Goal: Information Seeking & Learning: Learn about a topic

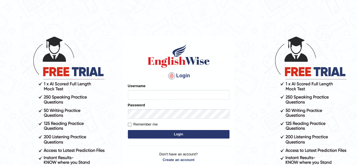
type input "RR12345"
click at [128, 130] on button "Login" at bounding box center [179, 134] width 102 height 8
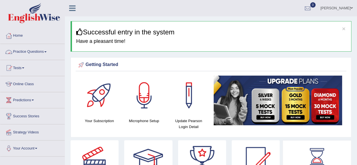
click at [40, 56] on link "Practice Questions" at bounding box center [32, 51] width 64 height 14
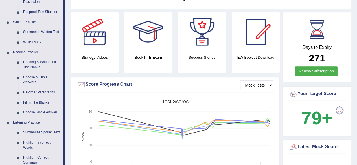
scroll to position [129, 0]
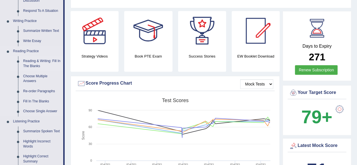
click at [26, 66] on link "Reading & Writing: Fill In The Blanks" at bounding box center [42, 63] width 43 height 15
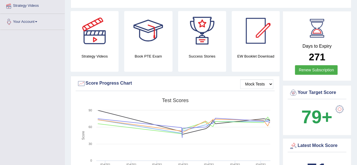
scroll to position [140, 0]
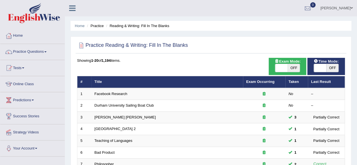
click at [289, 69] on span "OFF" at bounding box center [294, 68] width 12 height 8
checkbox input "true"
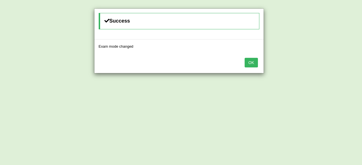
click at [249, 61] on button "OK" at bounding box center [250, 63] width 13 height 10
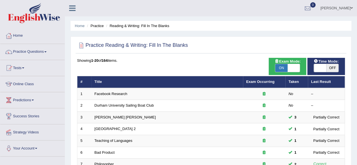
click at [337, 69] on span "OFF" at bounding box center [333, 68] width 12 height 8
checkbox input "true"
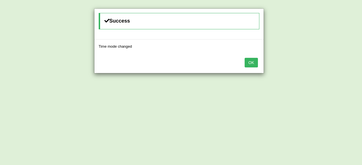
click at [251, 63] on button "OK" at bounding box center [250, 63] width 13 height 10
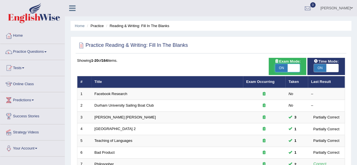
click at [296, 69] on span at bounding box center [294, 68] width 12 height 8
checkbox input "false"
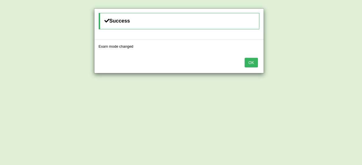
click at [252, 62] on button "OK" at bounding box center [250, 63] width 13 height 10
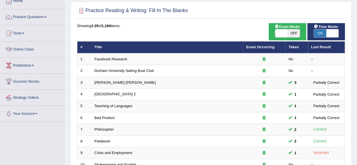
scroll to position [34, 0]
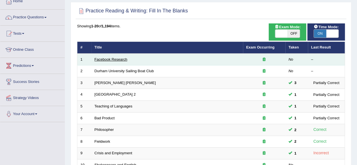
click at [107, 59] on link "Facebook Research" at bounding box center [111, 59] width 33 height 4
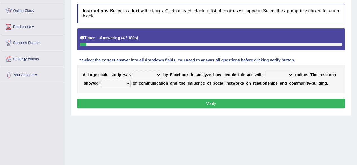
click at [149, 75] on select "surveyed had asked made" at bounding box center [147, 75] width 28 height 7
select select "made"
click at [133, 72] on select "surveyed had asked made" at bounding box center [147, 75] width 28 height 7
click at [267, 74] on select "together all each other another" at bounding box center [279, 75] width 28 height 7
select select "each other"
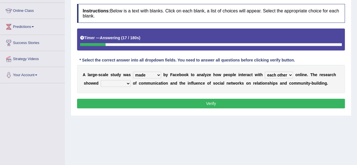
click at [265, 72] on select "together all each other another" at bounding box center [279, 75] width 28 height 7
click at [121, 84] on select "advantages standards fellowships patterns" at bounding box center [116, 83] width 30 height 7
select select "advantages"
click at [101, 80] on select "advantages standards fellowships patterns" at bounding box center [116, 83] width 30 height 7
click at [137, 103] on button "Verify" at bounding box center [211, 104] width 268 height 10
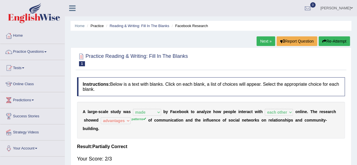
click at [327, 40] on button "Re-Attempt" at bounding box center [334, 41] width 31 height 10
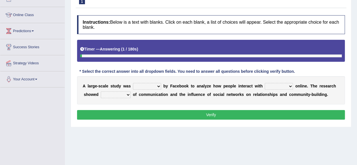
scroll to position [70, 0]
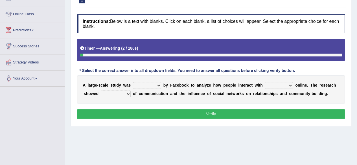
click at [151, 84] on select "surveyed had asked made" at bounding box center [147, 85] width 28 height 7
select select "made"
click at [133, 82] on select "surveyed had asked made" at bounding box center [147, 85] width 28 height 7
click at [275, 85] on select "together all each other another" at bounding box center [279, 85] width 28 height 7
select select "each other"
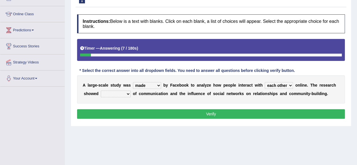
click at [265, 82] on select "together all each other another" at bounding box center [279, 85] width 28 height 7
click at [122, 94] on select "advantages standards fellowships patterns" at bounding box center [116, 94] width 30 height 7
select select "patterns"
click at [101, 91] on select "advantages standards fellowships patterns" at bounding box center [116, 94] width 30 height 7
click at [167, 111] on button "Verify" at bounding box center [211, 114] width 268 height 10
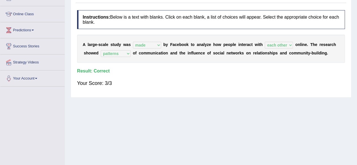
scroll to position [0, 0]
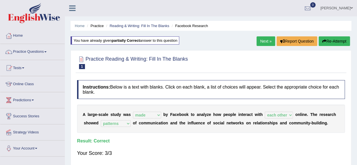
click at [267, 43] on link "Next »" at bounding box center [266, 41] width 19 height 10
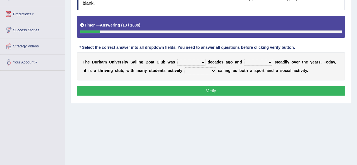
scroll to position [92, 0]
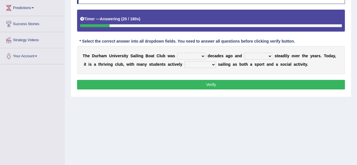
click at [194, 57] on select "found fund founded find" at bounding box center [191, 56] width 28 height 7
select select "found"
click at [177, 53] on select "found fund founded find" at bounding box center [191, 56] width 28 height 7
click at [262, 56] on select "grow growing has grown grown" at bounding box center [258, 56] width 28 height 7
select select "has grown"
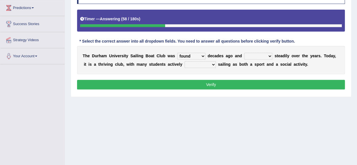
click at [244, 53] on select "grow growing has grown grown" at bounding box center [258, 56] width 28 height 7
click at [202, 64] on select "enjoy enjoyed are enjoying enjoying" at bounding box center [200, 64] width 31 height 7
select select "enjoying"
click at [185, 61] on select "enjoy enjoyed are enjoying enjoying" at bounding box center [200, 64] width 31 height 7
click at [179, 80] on button "Verify" at bounding box center [211, 85] width 268 height 10
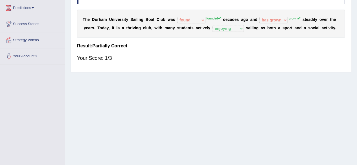
scroll to position [0, 0]
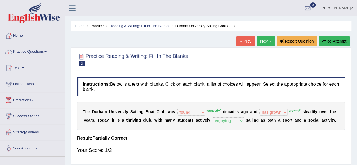
click at [335, 44] on button "Re-Attempt" at bounding box center [334, 41] width 31 height 10
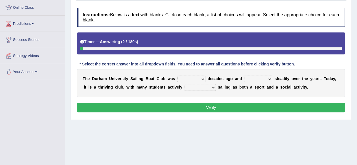
click at [195, 76] on select "found fund founded find" at bounding box center [191, 79] width 28 height 7
select select "found"
click at [177, 76] on select "found fund founded find" at bounding box center [191, 79] width 28 height 7
click at [260, 77] on select "grow growing has grown grown" at bounding box center [258, 79] width 28 height 7
click at [244, 76] on select "grow growing has grown grown" at bounding box center [258, 79] width 28 height 7
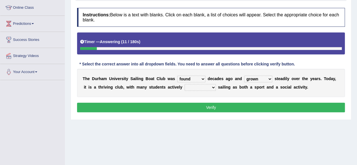
click at [258, 81] on select "grow growing has grown grown" at bounding box center [258, 79] width 28 height 7
select select "growing"
click at [244, 76] on select "grow growing has grown grown" at bounding box center [258, 79] width 28 height 7
click at [198, 86] on select "enjoy enjoyed are enjoying enjoying" at bounding box center [200, 87] width 31 height 7
click at [185, 84] on select "enjoy enjoyed are enjoying enjoying" at bounding box center [200, 87] width 31 height 7
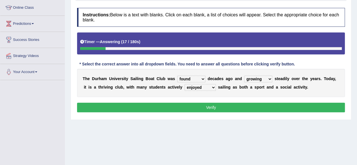
click at [206, 86] on select "enjoy enjoyed are enjoying enjoying" at bounding box center [200, 87] width 31 height 7
select select "enjoying"
click at [185, 84] on select "enjoy enjoyed are enjoying enjoying" at bounding box center [200, 87] width 31 height 7
click at [213, 109] on button "Verify" at bounding box center [211, 108] width 268 height 10
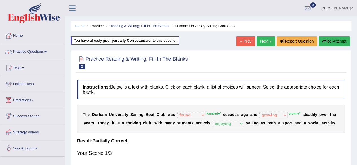
click at [336, 39] on button "Re-Attempt" at bounding box center [334, 41] width 31 height 10
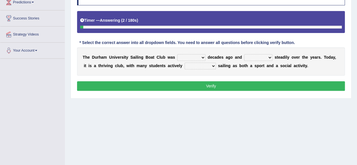
scroll to position [99, 0]
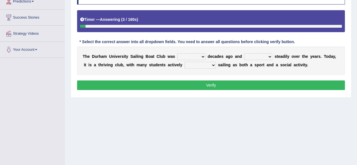
click at [192, 53] on select "found fund founded find" at bounding box center [191, 56] width 28 height 7
select select "founded"
click at [177, 53] on select "found fund founded find" at bounding box center [191, 56] width 28 height 7
click at [256, 58] on select "grow growing has grown grown" at bounding box center [258, 56] width 28 height 7
select select "grown"
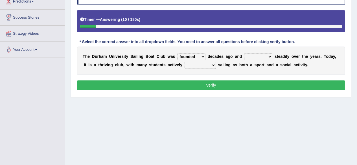
click at [244, 53] on select "grow growing has grown grown" at bounding box center [258, 56] width 28 height 7
click at [194, 62] on select "enjoy enjoyed are enjoying enjoying" at bounding box center [200, 65] width 31 height 7
select select "enjoying"
click at [185, 62] on select "enjoy enjoyed are enjoying enjoying" at bounding box center [200, 65] width 31 height 7
click at [227, 85] on button "Verify" at bounding box center [211, 86] width 268 height 10
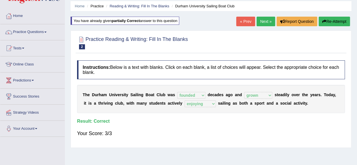
scroll to position [0, 0]
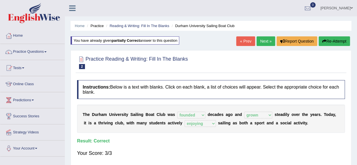
click at [257, 40] on link "Next »" at bounding box center [266, 41] width 19 height 10
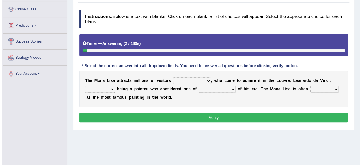
scroll to position [80, 0]
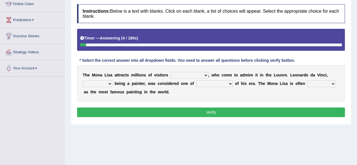
click at [194, 77] on select "around the year the all year all year round per year" at bounding box center [190, 75] width 38 height 7
select select "per year"
click at [171, 72] on select "around the year the all year all year round per year" at bounding box center [190, 75] width 38 height 7
click at [102, 83] on select "rather than as much as as well as as long as" at bounding box center [98, 84] width 30 height 7
select select "as well as"
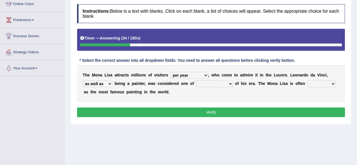
click at [83, 81] on select "rather than as much as as well as as long as" at bounding box center [98, 84] width 30 height 7
click at [207, 81] on select "better artists artist the better artist the best artists" at bounding box center [214, 84] width 37 height 7
select select "the best artists"
click at [196, 81] on select "better artists artist the better artist the best artists" at bounding box center [214, 84] width 37 height 7
click at [310, 84] on select "classified suggested predicted described" at bounding box center [322, 84] width 28 height 7
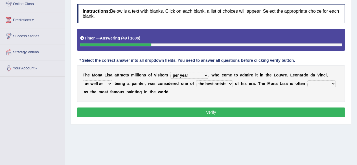
select select "described"
click at [308, 81] on select "classified suggested predicted described" at bounding box center [322, 84] width 28 height 7
click at [306, 108] on button "Verify" at bounding box center [211, 113] width 268 height 10
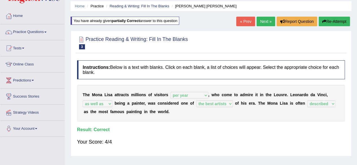
scroll to position [0, 0]
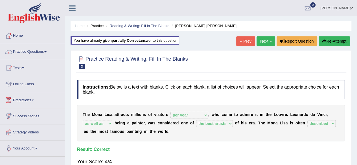
click at [266, 39] on link "Next »" at bounding box center [266, 41] width 19 height 10
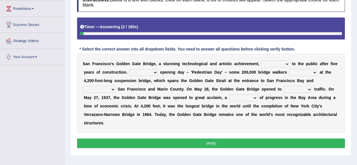
scroll to position [92, 0]
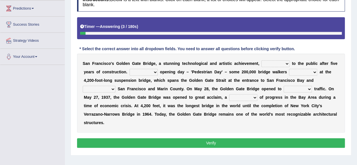
click at [279, 64] on select "opens closes appears equals" at bounding box center [276, 63] width 28 height 7
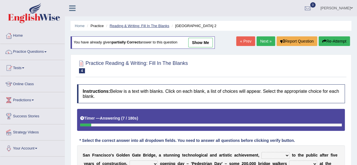
click at [160, 25] on link "Reading & Writing: Fill In The Blanks" at bounding box center [140, 26] width 60 height 4
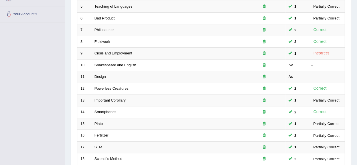
scroll to position [206, 0]
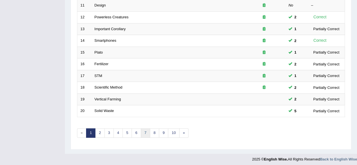
click at [141, 134] on link "7" at bounding box center [145, 133] width 9 height 9
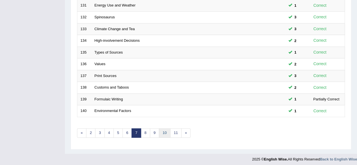
click at [163, 131] on link "10" at bounding box center [164, 133] width 11 height 9
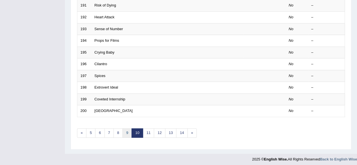
click at [125, 129] on link "9" at bounding box center [127, 133] width 9 height 9
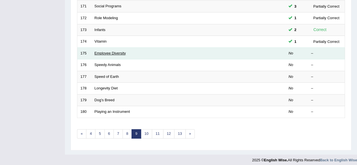
click at [107, 51] on link "Employee Diversity" at bounding box center [110, 53] width 31 height 4
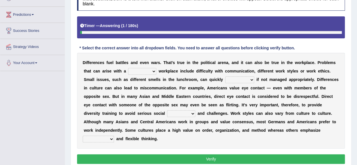
scroll to position [90, 0]
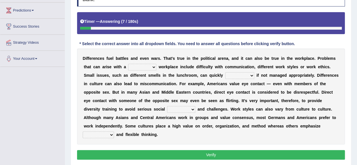
click at [145, 68] on select "traverse diverse disperse perverse" at bounding box center [142, 67] width 28 height 7
select select "diverse"
click at [128, 64] on select "traverse diverse disperse perverse" at bounding box center [142, 67] width 28 height 7
click at [235, 78] on select "particulate escalate formulate extrapolate" at bounding box center [239, 75] width 29 height 7
select select "escalate"
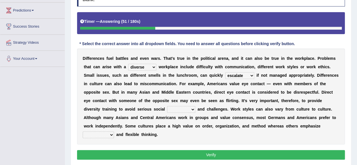
click at [225, 72] on select "particulate escalate formulate extrapolate" at bounding box center [239, 75] width 29 height 7
click at [186, 109] on select "chapters moisture gaffes gaits" at bounding box center [181, 109] width 28 height 7
select select "gaits"
click at [167, 106] on select "chapters moisture gaffes gaits" at bounding box center [181, 109] width 28 height 7
click at [101, 134] on select "radioactivity uncertainty seasonality spontaneity" at bounding box center [98, 135] width 31 height 7
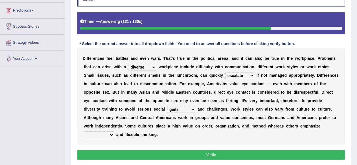
click at [98, 132] on select "radioactivity uncertainty seasonality spontaneity" at bounding box center [98, 135] width 31 height 7
select select "spontaneity"
click at [83, 132] on select "radioactivity uncertainty seasonality spontaneity" at bounding box center [98, 135] width 31 height 7
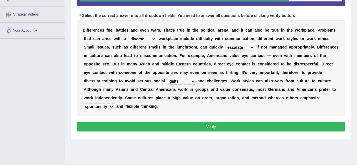
scroll to position [118, 0]
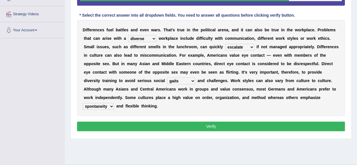
click at [99, 128] on button "Verify" at bounding box center [211, 127] width 268 height 10
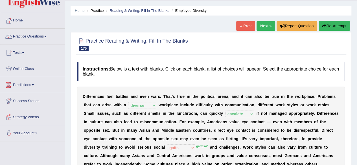
scroll to position [15, 0]
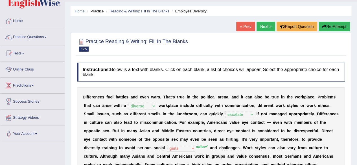
click at [259, 28] on link "Next »" at bounding box center [266, 27] width 19 height 10
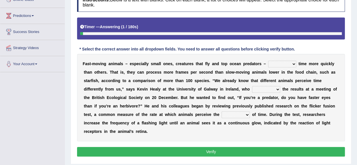
scroll to position [85, 0]
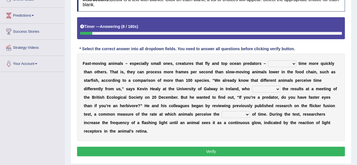
click at [285, 68] on div "F a s t - m o v i n g a n i m a l s – e s p e c i a l l y s m a l l o n e s , c…" at bounding box center [211, 98] width 268 height 88
click at [288, 62] on select "deceive perceive conceive receive" at bounding box center [282, 63] width 28 height 7
click at [268, 60] on select "deceive perceive conceive receive" at bounding box center [282, 63] width 28 height 7
click at [279, 61] on select "deceive perceive conceive receive" at bounding box center [282, 63] width 28 height 7
select select "perceive"
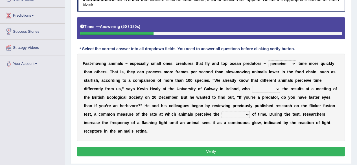
click at [268, 60] on select "deceive perceive conceive receive" at bounding box center [282, 63] width 28 height 7
click at [269, 91] on select "absented presented resented assented" at bounding box center [266, 89] width 28 height 7
select select "presented"
click at [252, 86] on select "absented presented resented assented" at bounding box center [266, 89] width 28 height 7
click at [224, 115] on select "passage massage message paragraph" at bounding box center [236, 114] width 28 height 7
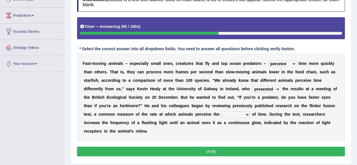
select select "message"
click at [222, 111] on select "passage massage message paragraph" at bounding box center [236, 114] width 28 height 7
click at [213, 151] on button "Verify" at bounding box center [211, 152] width 268 height 10
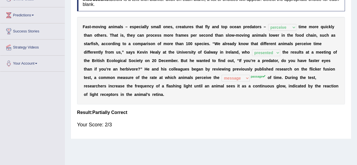
scroll to position [0, 0]
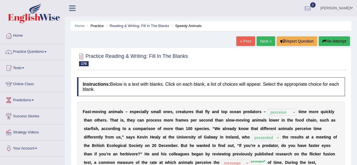
click at [264, 38] on link "Next »" at bounding box center [266, 41] width 19 height 10
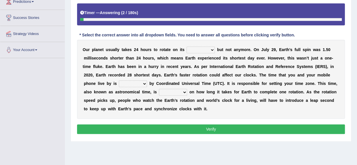
scroll to position [99, 0]
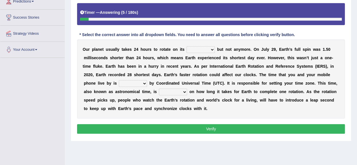
click at [194, 49] on select "axis sundial core surface" at bounding box center [201, 49] width 28 height 7
select select "axis"
click at [187, 46] on select "axis sundial core surface" at bounding box center [201, 49] width 28 height 7
click at [142, 86] on select "delegated addicted dictated rotated" at bounding box center [133, 83] width 28 height 7
select select "rotated"
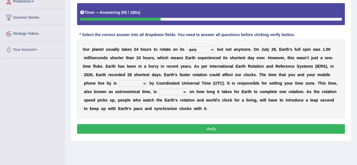
click at [119, 80] on select "delegated addicted dictated rotated" at bounding box center [133, 83] width 28 height 7
click at [135, 84] on select "delegated addicted dictated rotated" at bounding box center [133, 83] width 28 height 7
click at [179, 90] on select "dependent focused born available" at bounding box center [173, 92] width 28 height 7
select select "focused"
click at [159, 89] on select "dependent focused born available" at bounding box center [173, 92] width 28 height 7
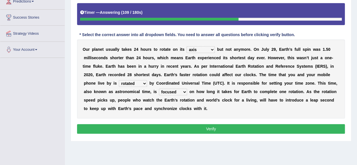
click at [171, 92] on select "dependent focused born available" at bounding box center [173, 92] width 28 height 7
click at [189, 129] on button "Verify" at bounding box center [211, 129] width 268 height 10
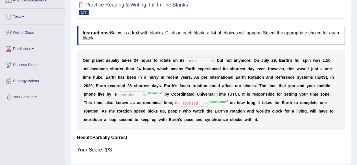
scroll to position [0, 0]
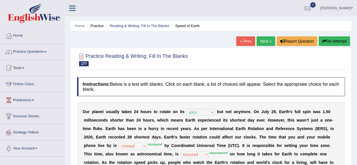
click at [340, 41] on button "Re-Attempt" at bounding box center [334, 41] width 31 height 10
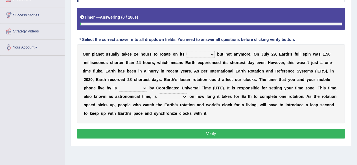
scroll to position [102, 0]
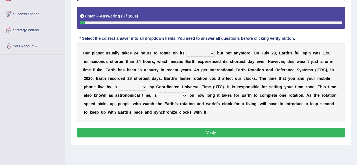
click at [199, 52] on select "axis sundial core surface" at bounding box center [201, 53] width 28 height 7
select select "axis"
click at [187, 50] on select "axis sundial core surface" at bounding box center [201, 53] width 28 height 7
click at [125, 89] on select "delegated addicted dictated rotated" at bounding box center [133, 87] width 28 height 7
select select "dictated"
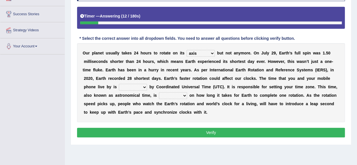
click at [119, 84] on select "delegated addicted dictated rotated" at bounding box center [133, 87] width 28 height 7
click at [174, 97] on select "dependent focused born available" at bounding box center [173, 95] width 28 height 7
select select "dependent"
click at [159, 92] on select "dependent focused born available" at bounding box center [173, 95] width 28 height 7
click at [157, 129] on button "Verify" at bounding box center [211, 133] width 268 height 10
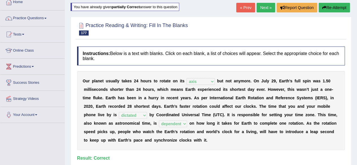
scroll to position [0, 0]
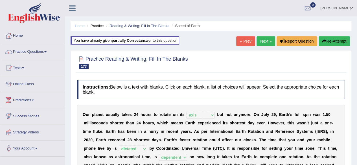
click at [257, 39] on link "Next »" at bounding box center [266, 41] width 19 height 10
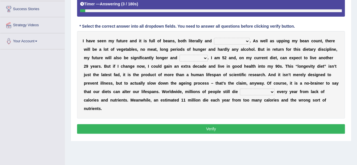
scroll to position [109, 0]
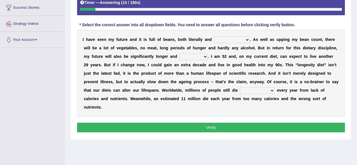
click at [227, 40] on select "significantly intriguingly mentally metaphorically" at bounding box center [232, 39] width 36 height 7
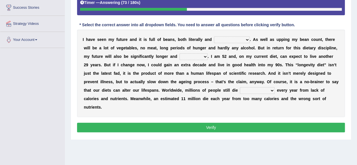
select select "significantly"
click at [214, 36] on select "significantly intriguingly mentally metaphorically" at bounding box center [232, 39] width 36 height 7
click at [196, 57] on select "ghastlier sightlier sprightlier meltier" at bounding box center [194, 56] width 28 height 7
select select "meltier"
click at [180, 53] on select "ghastlier sightlier sprightlier meltier" at bounding box center [194, 56] width 28 height 7
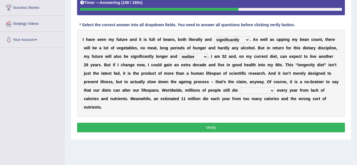
click at [250, 90] on select "prematurely precisely professionally presumably" at bounding box center [257, 90] width 35 height 7
select select "prematurely"
click at [240, 87] on select "prematurely precisely professionally presumably" at bounding box center [257, 90] width 35 height 7
click at [207, 126] on button "Verify" at bounding box center [211, 128] width 268 height 10
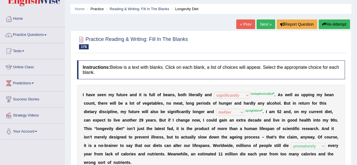
scroll to position [24, 0]
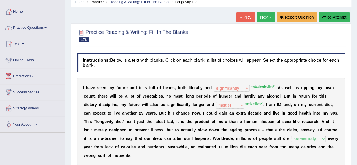
click at [340, 16] on button "Re-Attempt" at bounding box center [334, 17] width 31 height 10
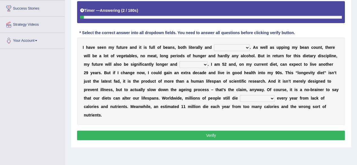
scroll to position [108, 0]
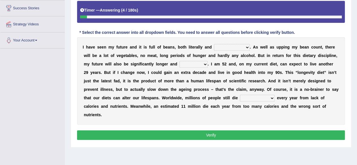
click at [233, 47] on select "significantly intriguingly mentally metaphorically" at bounding box center [232, 47] width 36 height 7
select select "metaphorically"
click at [214, 44] on select "significantly intriguingly mentally metaphorically" at bounding box center [232, 47] width 36 height 7
click at [183, 62] on select "ghastlier sightlier sprightlier meltier" at bounding box center [194, 64] width 28 height 7
select select "meltier"
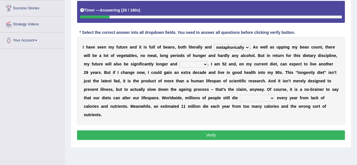
click at [180, 61] on select "ghastlier sightlier sprightlier meltier" at bounding box center [194, 64] width 28 height 7
click at [254, 98] on select "prematurely precisely professionally presumably" at bounding box center [257, 98] width 35 height 7
select select "prematurely"
click at [240, 95] on select "prematurely precisely professionally presumably" at bounding box center [257, 98] width 35 height 7
click at [220, 133] on button "Verify" at bounding box center [211, 136] width 268 height 10
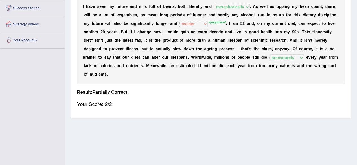
scroll to position [0, 0]
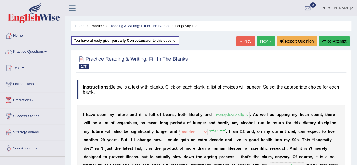
click at [269, 43] on link "Next »" at bounding box center [266, 41] width 19 height 10
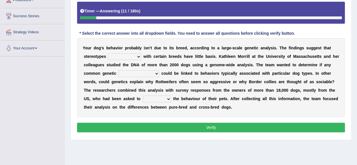
click at [126, 57] on select "associated appreciated dissociated indoctrinated" at bounding box center [124, 56] width 33 height 7
select select "associated"
click at [108, 53] on select "associated appreciated dissociated indoctrinated" at bounding box center [124, 56] width 33 height 7
click at [140, 71] on select "satisfactions accommodations variations adjudications" at bounding box center [139, 73] width 41 height 7
select select "variations"
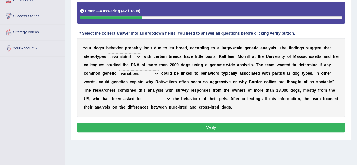
click at [119, 70] on select "satisfactions accommodations variations adjudications" at bounding box center [139, 73] width 41 height 7
click at [164, 99] on select "entail detail retail curtail" at bounding box center [157, 99] width 28 height 7
select select "detail"
click at [143, 96] on select "entail detail retail curtail" at bounding box center [157, 99] width 28 height 7
click at [153, 131] on button "Verify" at bounding box center [211, 128] width 268 height 10
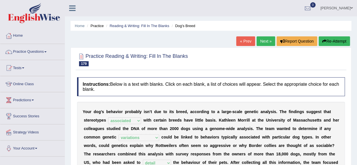
click at [262, 39] on link "Next »" at bounding box center [266, 41] width 19 height 10
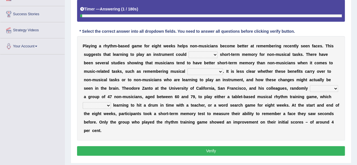
scroll to position [103, 0]
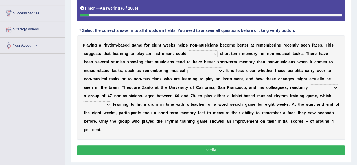
click at [205, 52] on select "improve disapprove approve deprove" at bounding box center [203, 54] width 29 height 7
select select "improve"
click at [189, 51] on select "improve disapprove approve deprove" at bounding box center [203, 54] width 29 height 7
click at [193, 70] on select "consequences prescience sequences existences" at bounding box center [206, 71] width 36 height 7
select select "sequences"
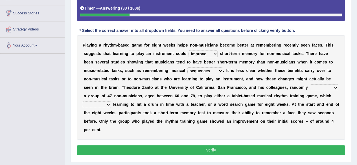
click at [188, 68] on select "consequences prescience sequences existences" at bounding box center [206, 71] width 36 height 7
click at [310, 88] on select "assigned resigned designed cosigned" at bounding box center [324, 87] width 28 height 7
select select "assigned"
click at [310, 84] on select "assigned resigned designed cosigned" at bounding box center [324, 87] width 28 height 7
click at [94, 105] on select "formulates regulates saturates emulates" at bounding box center [97, 104] width 28 height 7
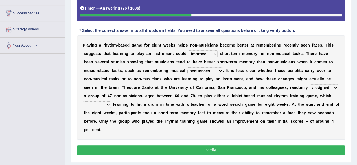
select select "regulates"
click at [83, 101] on select "formulates regulates saturates emulates" at bounding box center [97, 104] width 28 height 7
click at [114, 146] on button "Verify" at bounding box center [211, 151] width 268 height 10
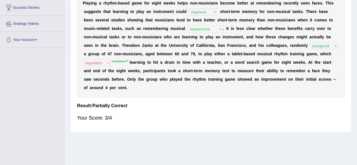
scroll to position [109, 0]
click at [114, 146] on div "Home Practice Reading & Writing: Fill In The Blanks Playing an Instrument « Pre…" at bounding box center [211, 32] width 292 height 283
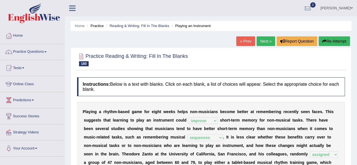
click at [261, 44] on link "Next »" at bounding box center [266, 41] width 19 height 10
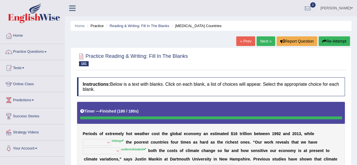
click at [338, 39] on button "Re-Attempt" at bounding box center [334, 41] width 31 height 10
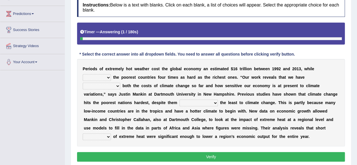
click at [99, 76] on select "defeated hitting hit defeating" at bounding box center [97, 77] width 28 height 7
select select "hitting"
click at [83, 74] on select "defeated hitting hit defeating" at bounding box center [97, 77] width 28 height 7
click at [108, 83] on select "underutilized underpinned underestimated underexposed" at bounding box center [102, 86] width 38 height 7
select select "underestimated"
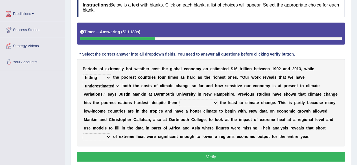
click at [83, 83] on select "underutilized underpinned underestimated underexposed" at bounding box center [102, 86] width 38 height 7
click at [105, 78] on select "defeated hitting hit defeating" at bounding box center [97, 77] width 28 height 7
select select "hit"
click at [83, 74] on select "defeated hitting hit defeating" at bounding box center [97, 77] width 28 height 7
click at [203, 101] on select "contributing permeating computing accommodating" at bounding box center [199, 103] width 38 height 7
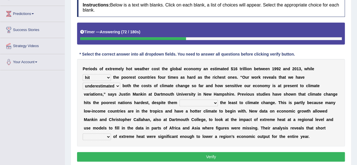
select select "contributing"
click at [180, 100] on select "contributing permeating computing accommodating" at bounding box center [199, 103] width 38 height 7
click at [104, 135] on select "spells effects lacks qualities" at bounding box center [97, 137] width 28 height 7
select select "spells"
click at [83, 134] on select "spells effects lacks qualities" at bounding box center [97, 137] width 28 height 7
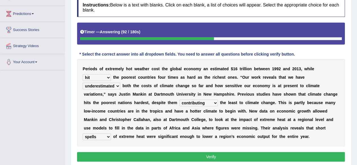
click at [121, 154] on button "Verify" at bounding box center [211, 157] width 268 height 10
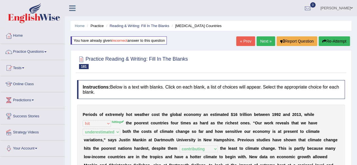
click at [266, 42] on link "Next »" at bounding box center [266, 41] width 19 height 10
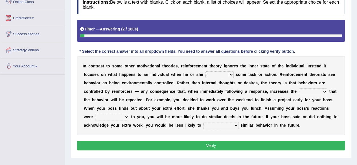
scroll to position [82, 0]
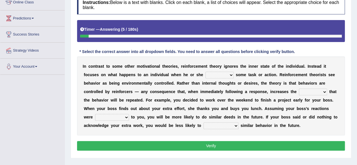
click at [223, 72] on select "reforms conforms confirms performs" at bounding box center [220, 75] width 28 height 7
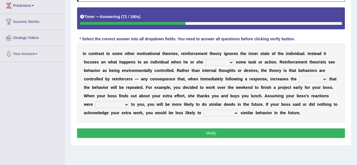
scroll to position [95, 0]
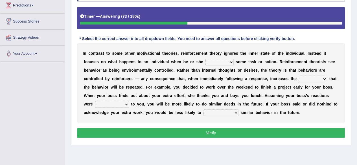
click at [223, 62] on select "reforms conforms confirms performs" at bounding box center [220, 62] width 28 height 7
select select "performs"
click at [206, 59] on select "reforms conforms confirms performs" at bounding box center [220, 62] width 28 height 7
click at [317, 80] on select "tendency potency probability capability" at bounding box center [313, 79] width 28 height 7
select select "probability"
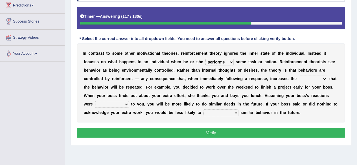
click at [299, 76] on select "tendency potency probability capability" at bounding box center [313, 79] width 28 height 7
click at [122, 105] on select "comparable favorable reliable incomparable" at bounding box center [112, 104] width 34 height 7
select select "reliable"
click at [95, 101] on select "comparable favorable reliable incomparable" at bounding box center [112, 104] width 34 height 7
click at [235, 113] on select "galvanize legislate commemorate demonstrate" at bounding box center [221, 113] width 35 height 7
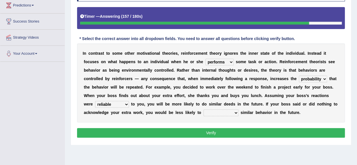
select select "demonstrate"
click at [204, 110] on select "galvanize legislate commemorate demonstrate" at bounding box center [221, 113] width 35 height 7
click at [113, 106] on select "comparable favorable reliable incomparable" at bounding box center [112, 104] width 34 height 7
click at [95, 101] on select "comparable favorable reliable incomparable" at bounding box center [112, 104] width 34 height 7
click at [121, 101] on select "comparable favorable reliable incomparable" at bounding box center [112, 104] width 34 height 7
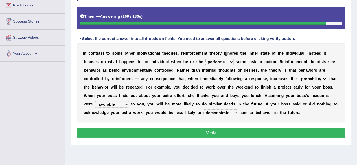
select select "incomparable"
click at [95, 101] on select "comparable favorable reliable incomparable" at bounding box center [112, 104] width 34 height 7
click at [132, 136] on button "Verify" at bounding box center [211, 133] width 268 height 10
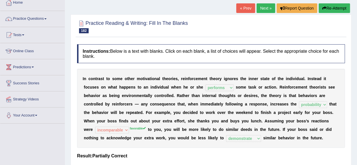
scroll to position [0, 0]
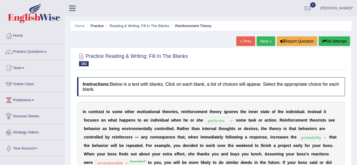
click at [264, 40] on link "Next »" at bounding box center [266, 41] width 19 height 10
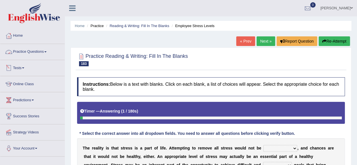
click at [34, 55] on link "Practice Questions" at bounding box center [32, 51] width 64 height 14
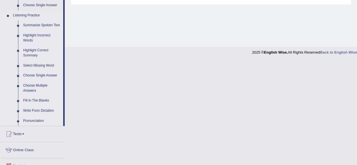
scroll to position [238, 0]
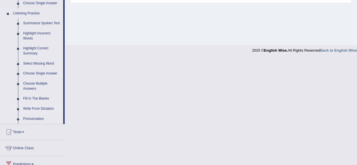
click at [50, 112] on link "Write From Dictation" at bounding box center [42, 109] width 43 height 10
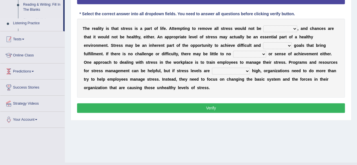
scroll to position [78, 0]
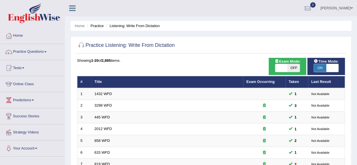
click at [290, 71] on span "OFF" at bounding box center [294, 68] width 12 height 8
checkbox input "true"
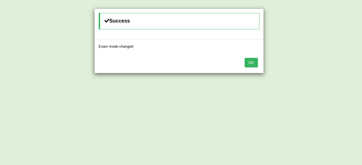
click at [247, 61] on button "OK" at bounding box center [250, 63] width 13 height 10
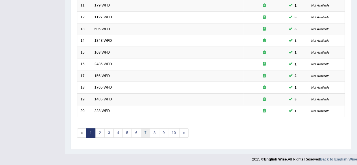
click at [142, 134] on link "7" at bounding box center [145, 133] width 9 height 9
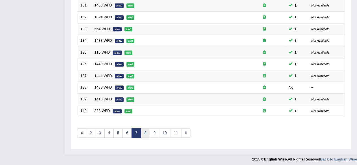
click at [146, 133] on link "8" at bounding box center [145, 133] width 9 height 9
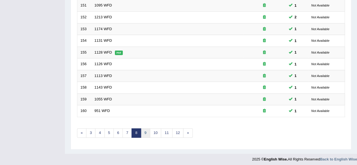
click at [146, 133] on link "9" at bounding box center [145, 133] width 9 height 9
click at [157, 133] on link "11" at bounding box center [157, 133] width 11 height 9
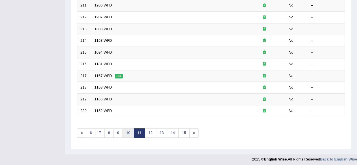
click at [130, 131] on link "10" at bounding box center [128, 133] width 11 height 9
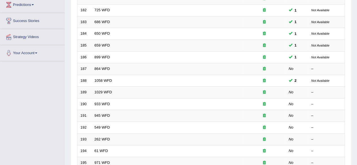
scroll to position [95, 0]
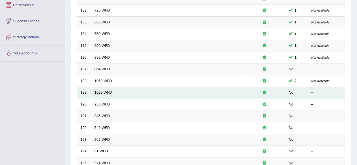
click at [99, 91] on link "1029 WFD" at bounding box center [104, 92] width 18 height 4
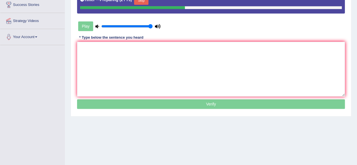
scroll to position [115, 0]
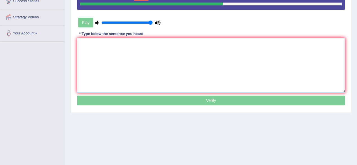
click at [156, 69] on textarea at bounding box center [211, 65] width 268 height 55
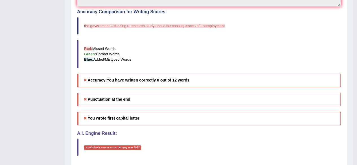
scroll to position [243, 0]
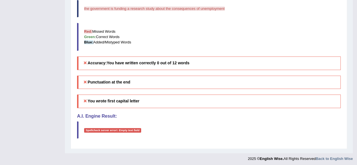
click at [257, 123] on blockquote "Spellcheck server error!: Empty text field" at bounding box center [209, 129] width 264 height 17
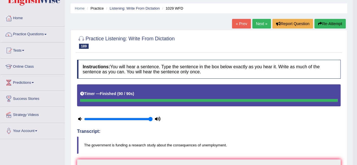
scroll to position [11, 0]
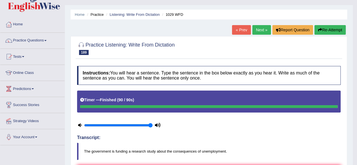
click at [338, 29] on button "Re-Attempt" at bounding box center [330, 30] width 31 height 10
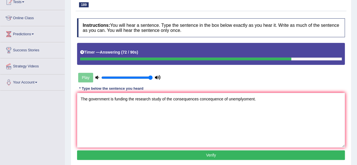
click at [246, 100] on textarea "The government is funding the research study of the consequences concequence of…" at bounding box center [211, 120] width 268 height 55
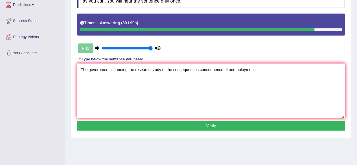
type textarea "The government is funding the research study of the consequences concequence of…"
click at [209, 124] on button "Verify" at bounding box center [211, 126] width 268 height 10
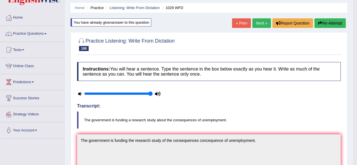
scroll to position [0, 0]
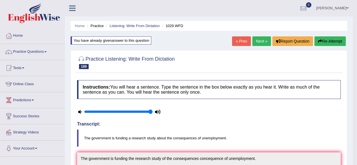
click at [259, 45] on link "Next »" at bounding box center [262, 41] width 19 height 10
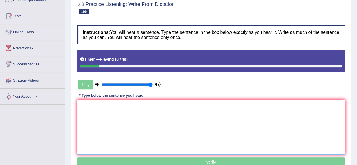
click at [196, 106] on textarea at bounding box center [211, 127] width 268 height 55
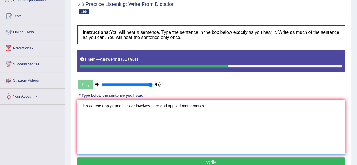
click at [112, 108] on textarea "This course applys and involve involves pure and applied mathematics." at bounding box center [211, 127] width 268 height 55
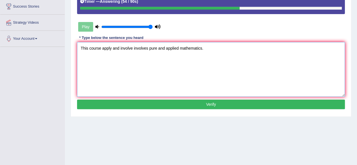
scroll to position [111, 0]
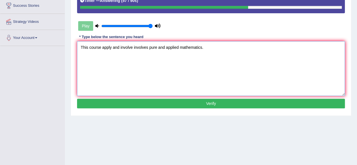
click at [131, 49] on textarea "This course apply and involve involves pure and applied mathematics." at bounding box center [211, 68] width 268 height 55
type textarea "This course apply and involve involves pure and applied mathematics."
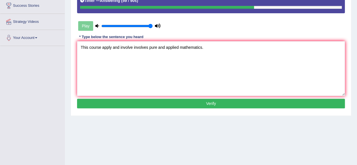
click at [133, 99] on button "Verify" at bounding box center [211, 104] width 268 height 10
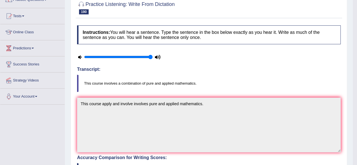
scroll to position [0, 0]
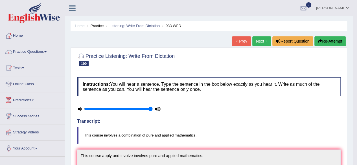
click at [323, 42] on button "Re-Attempt" at bounding box center [330, 41] width 31 height 10
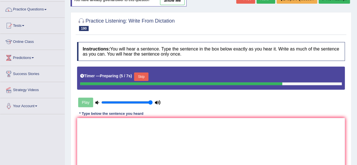
scroll to position [44, 0]
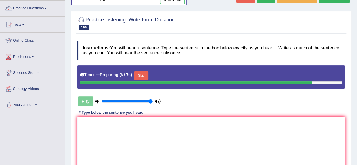
drag, startPoint x: 135, startPoint y: 116, endPoint x: 133, endPoint y: 127, distance: 11.6
click at [133, 127] on textarea at bounding box center [211, 144] width 268 height 55
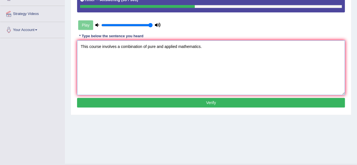
scroll to position [119, 0]
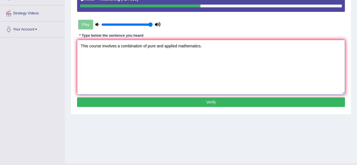
type textarea "This course involves a combination of pure and applied mathematics."
click at [185, 105] on button "Verify" at bounding box center [211, 102] width 268 height 10
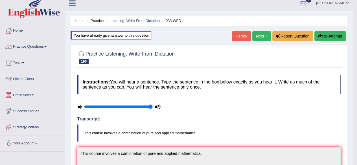
scroll to position [0, 0]
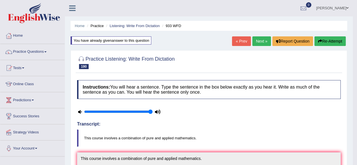
click at [257, 42] on link "Next »" at bounding box center [262, 41] width 19 height 10
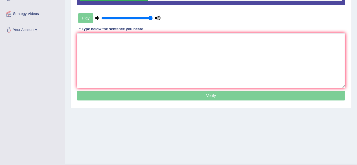
scroll to position [120, 0]
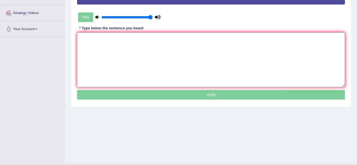
click at [247, 53] on textarea at bounding box center [211, 59] width 268 height 55
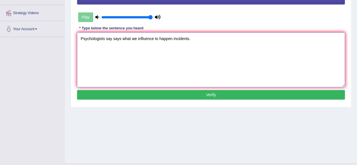
type textarea "Psychologists say says what we influence to happen incidents."
click at [181, 92] on button "Verify" at bounding box center [211, 95] width 268 height 10
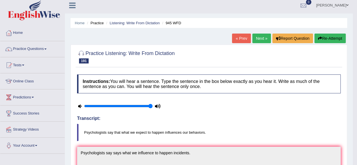
scroll to position [0, 0]
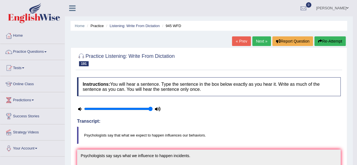
click at [328, 37] on button "Re-Attempt" at bounding box center [330, 41] width 31 height 10
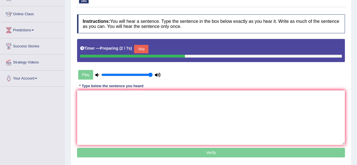
scroll to position [73, 0]
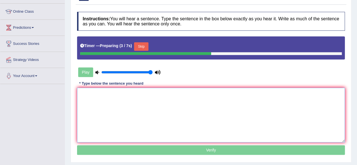
click at [272, 99] on textarea at bounding box center [211, 115] width 268 height 55
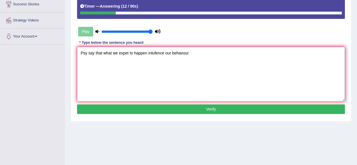
scroll to position [111, 0]
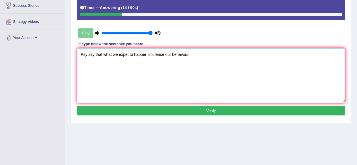
click at [84, 57] on textarea "Psy say that what we expet to happen inlufence our behavour." at bounding box center [211, 75] width 268 height 55
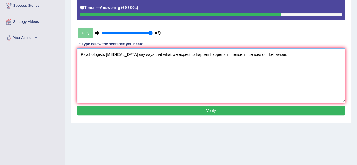
type textarea "Psychologists psychologist say says that what we expect to happen happens influ…"
click at [137, 111] on button "Verify" at bounding box center [211, 111] width 268 height 10
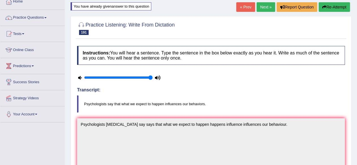
scroll to position [5, 0]
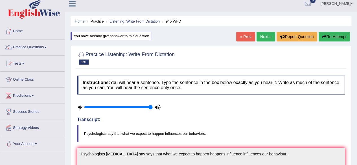
click at [262, 40] on link "Next »" at bounding box center [266, 37] width 19 height 10
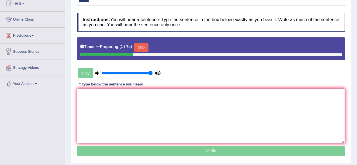
click at [162, 105] on textarea at bounding box center [211, 116] width 268 height 55
click at [147, 48] on button "Skip" at bounding box center [141, 47] width 14 height 8
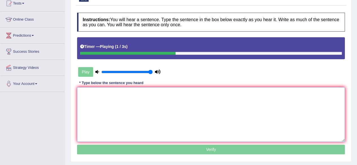
click at [137, 93] on textarea at bounding box center [211, 114] width 268 height 55
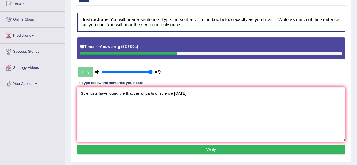
scroll to position [118, 0]
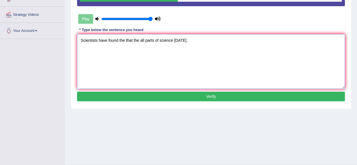
type textarea "Scientists have found the that the all parts of science today."
click at [137, 93] on button "Verify" at bounding box center [211, 97] width 268 height 10
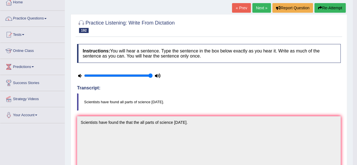
scroll to position [32, 0]
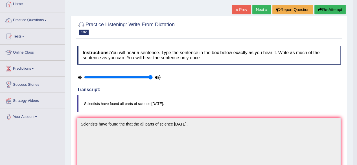
click at [262, 10] on link "Next »" at bounding box center [262, 10] width 19 height 10
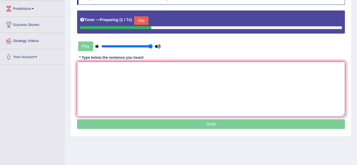
click at [164, 98] on textarea at bounding box center [211, 89] width 268 height 55
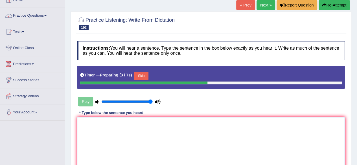
scroll to position [38, 0]
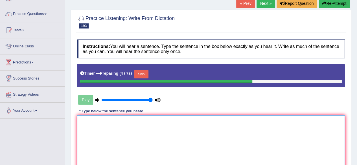
click at [132, 149] on textarea at bounding box center [211, 143] width 268 height 55
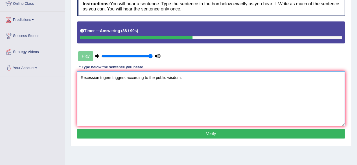
scroll to position [81, 0]
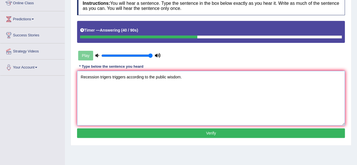
type textarea "Recession trigers triggers according to the public wisdom."
click at [160, 134] on button "Verify" at bounding box center [211, 134] width 268 height 10
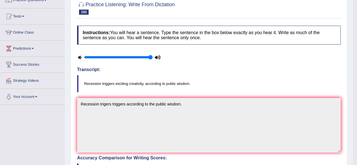
scroll to position [0, 0]
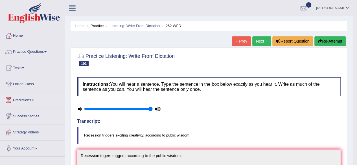
click at [259, 40] on link "Next »" at bounding box center [262, 41] width 19 height 10
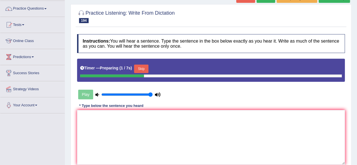
scroll to position [41, 0]
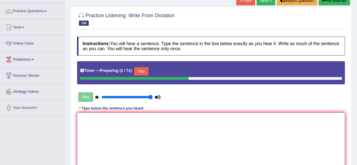
click at [211, 147] on textarea at bounding box center [211, 140] width 268 height 55
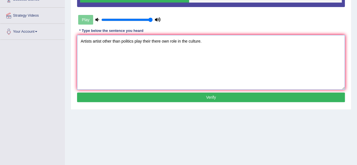
scroll to position [117, 0]
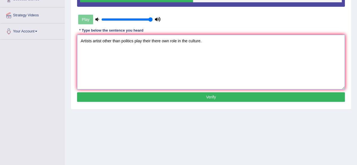
type textarea "Artists artist other than politics play their there own role in the culture."
click at [194, 94] on button "Verify" at bounding box center [211, 97] width 268 height 10
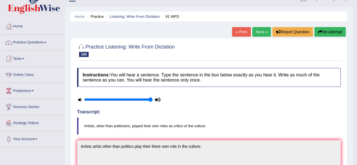
scroll to position [9, 0]
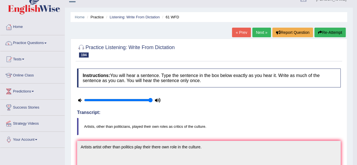
click at [321, 36] on button "Re-Attempt" at bounding box center [330, 33] width 31 height 10
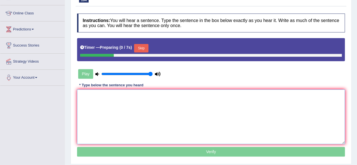
click at [216, 110] on textarea at bounding box center [211, 117] width 268 height 55
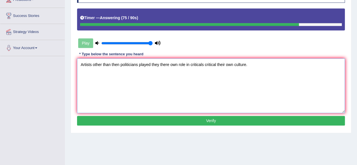
scroll to position [101, 0]
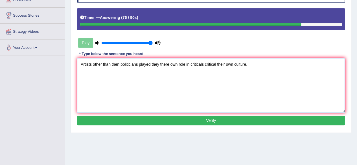
type textarea "Artists other than then politicians played they there own role in criticals cri…"
click at [201, 122] on button "Verify" at bounding box center [211, 121] width 268 height 10
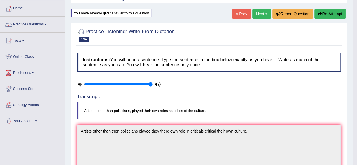
scroll to position [25, 0]
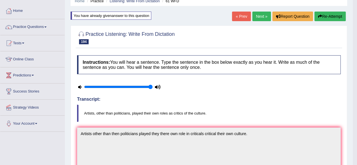
click at [334, 12] on button "Re-Attempt" at bounding box center [330, 17] width 31 height 10
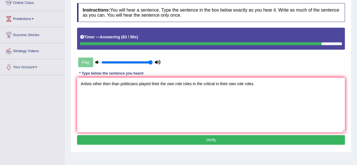
scroll to position [82, 0]
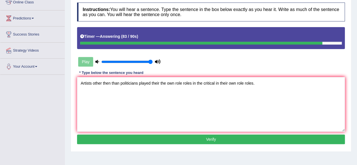
type textarea "Artists other then than politicians played their the own role roles in the crit…"
click at [135, 152] on div "Home Practice Listening: Write From Dictation 61 WFD You have already given ans…" at bounding box center [211, 59] width 292 height 283
click at [160, 139] on button "Verify" at bounding box center [211, 140] width 268 height 10
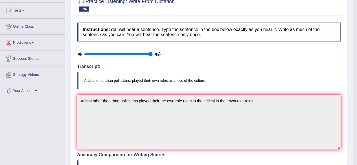
scroll to position [0, 0]
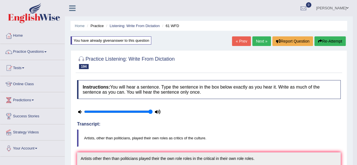
click at [255, 39] on link "Next »" at bounding box center [262, 41] width 19 height 10
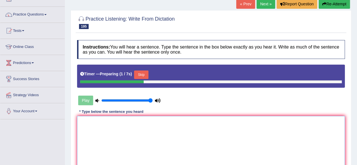
click at [202, 128] on textarea at bounding box center [211, 143] width 268 height 55
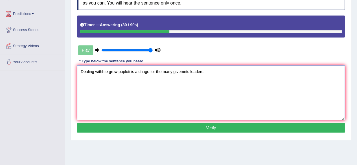
scroll to position [83, 0]
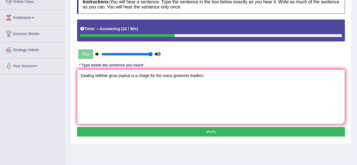
click at [102, 76] on textarea "Dealing withhte grow popluti is a chage for the many givemnts leaders." at bounding box center [211, 97] width 268 height 55
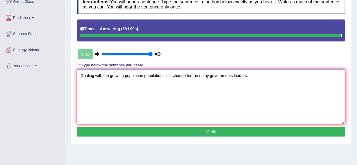
type textarea "Dealing with the growing population populations is a change for the many govern…"
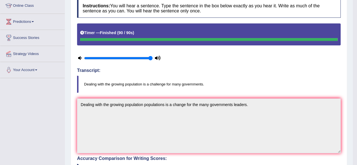
scroll to position [0, 0]
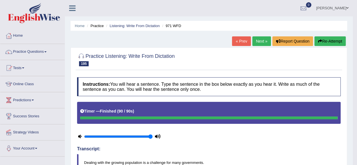
click at [257, 40] on link "Next »" at bounding box center [262, 41] width 19 height 10
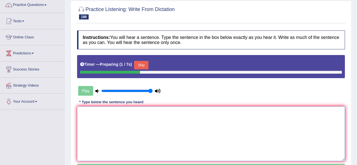
click at [165, 116] on textarea at bounding box center [211, 134] width 268 height 55
click at [146, 66] on button "Skip" at bounding box center [141, 65] width 14 height 8
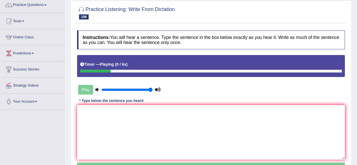
click at [144, 97] on div "Instructions: You will hear a sentence. Type the sentence in the box below exac…" at bounding box center [211, 102] width 271 height 149
click at [143, 117] on textarea at bounding box center [211, 132] width 268 height 55
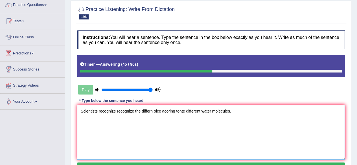
click at [151, 109] on textarea "Scientists recognize recognize the differn oice acoring tohte different water m…" at bounding box center [211, 132] width 268 height 55
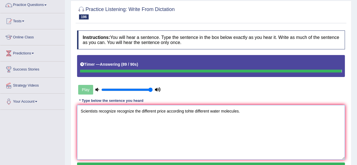
type textarea "Scientists recognize recognize the different price according tohte different wa…"
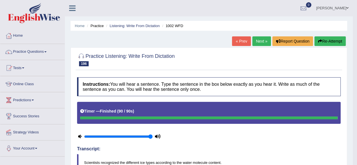
click at [320, 42] on icon "button" at bounding box center [320, 41] width 4 height 4
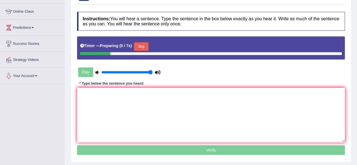
scroll to position [73, 0]
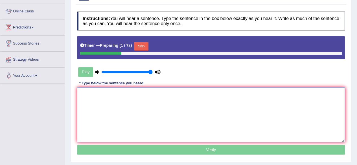
click at [205, 110] on textarea at bounding box center [211, 115] width 268 height 55
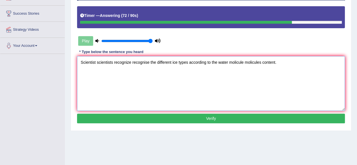
scroll to position [103, 0]
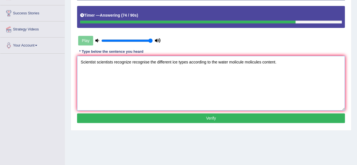
type textarea "Scientist scientists recognize recognise the different ice types according to t…"
click at [200, 115] on button "Verify" at bounding box center [211, 119] width 268 height 10
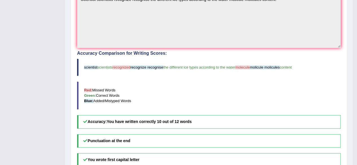
scroll to position [218, 0]
